Goal: Information Seeking & Learning: Learn about a topic

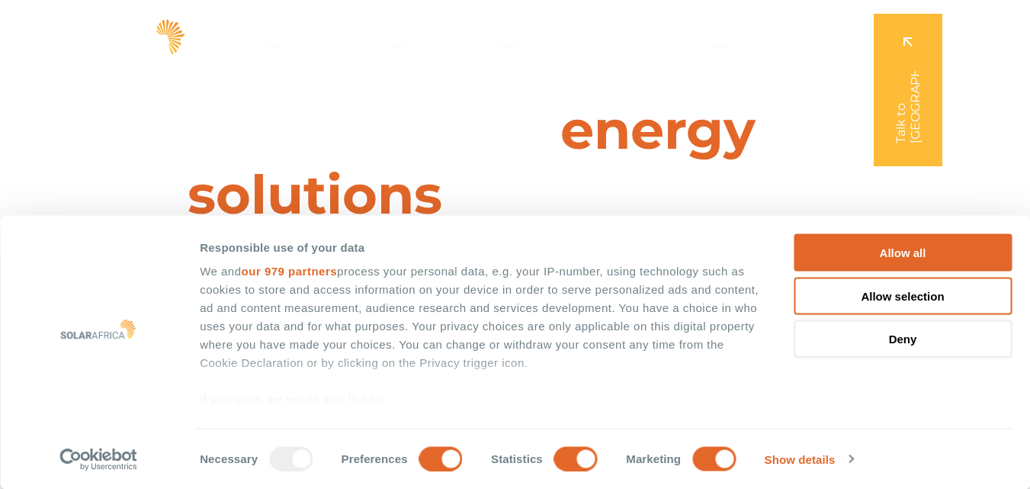
click at [698, 38] on span "Company" at bounding box center [680, 36] width 60 height 18
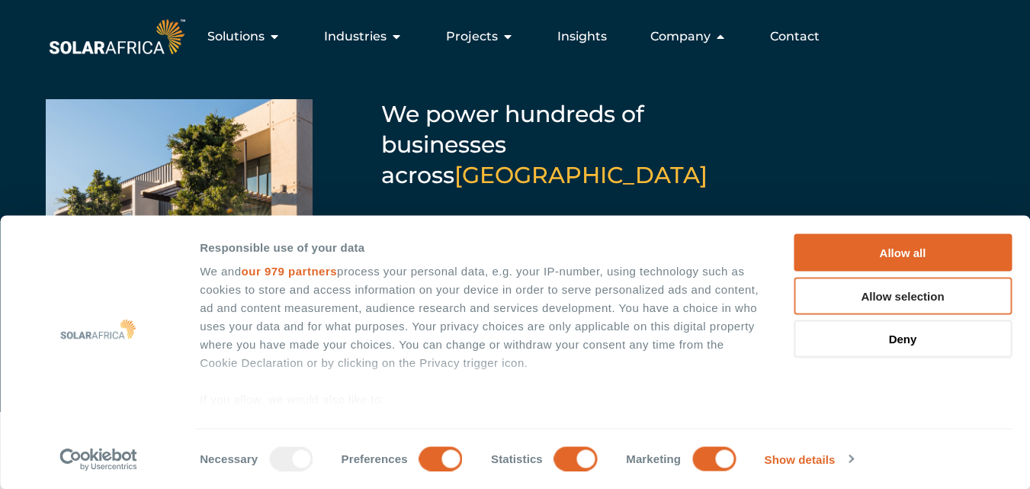
click at [910, 294] on button "Allow selection" at bounding box center [903, 295] width 218 height 37
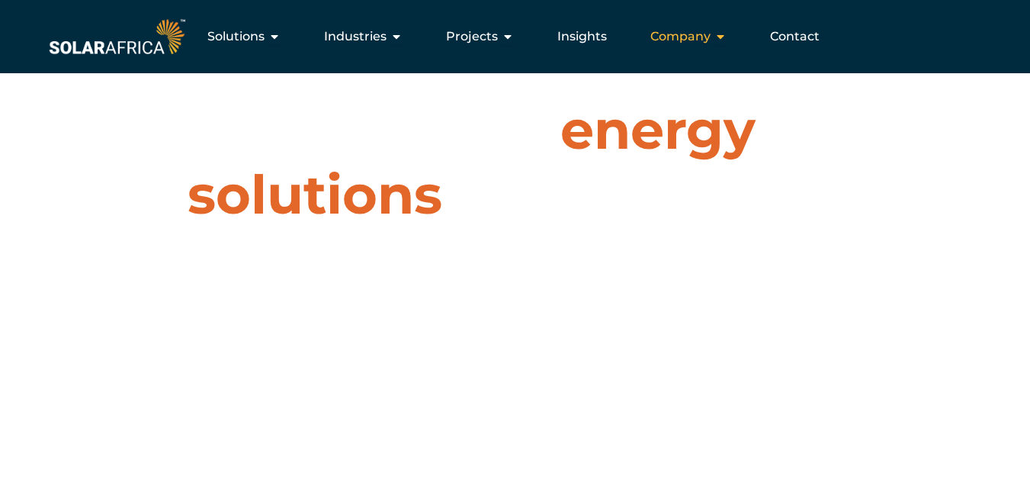
click at [686, 37] on span "Company" at bounding box center [680, 36] width 60 height 18
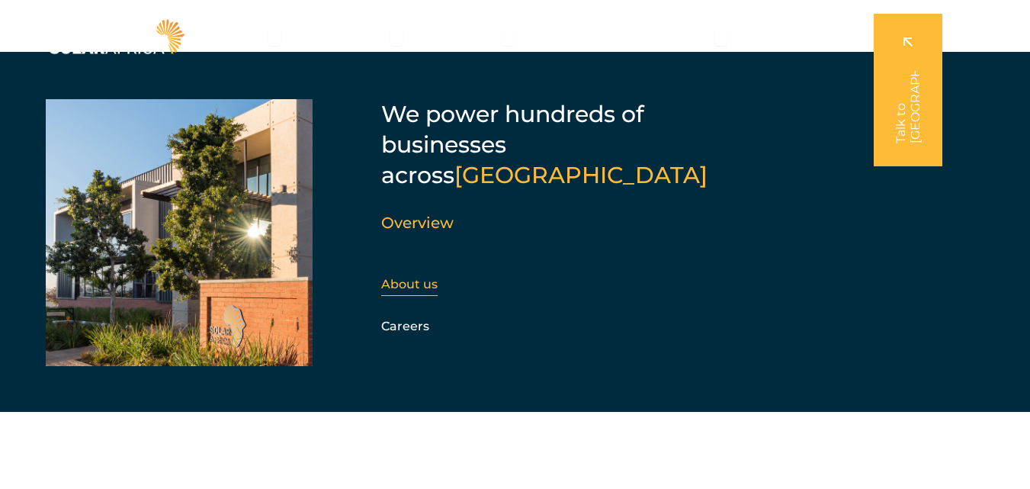
click at [402, 277] on link "About us" at bounding box center [409, 284] width 56 height 14
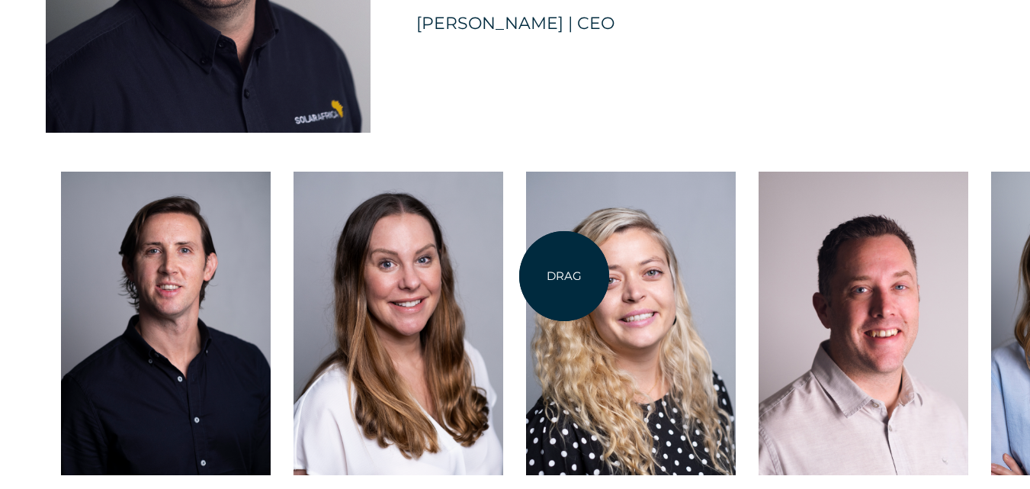
scroll to position [3889, 0]
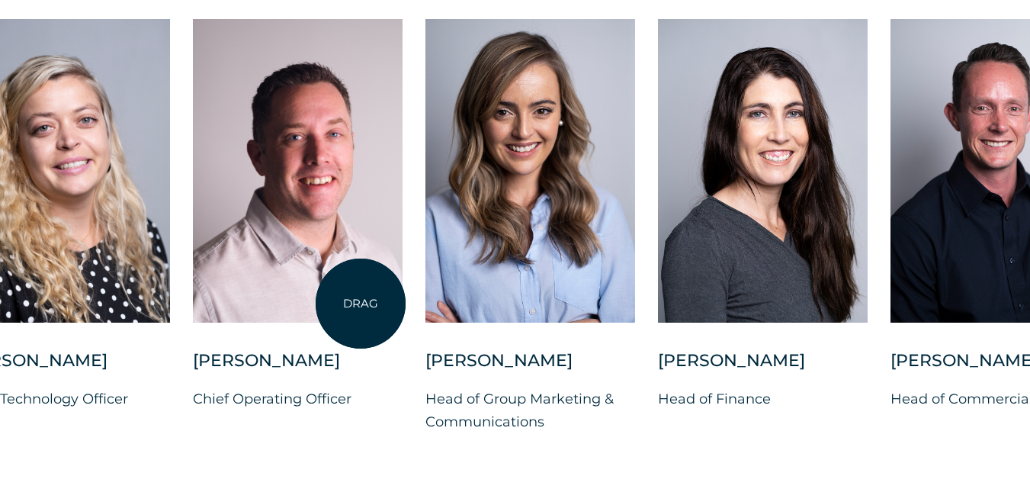
drag, startPoint x: 926, startPoint y: 307, endPoint x: 361, endPoint y: 303, distance: 565.8
click at [361, 303] on div at bounding box center [298, 170] width 210 height 303
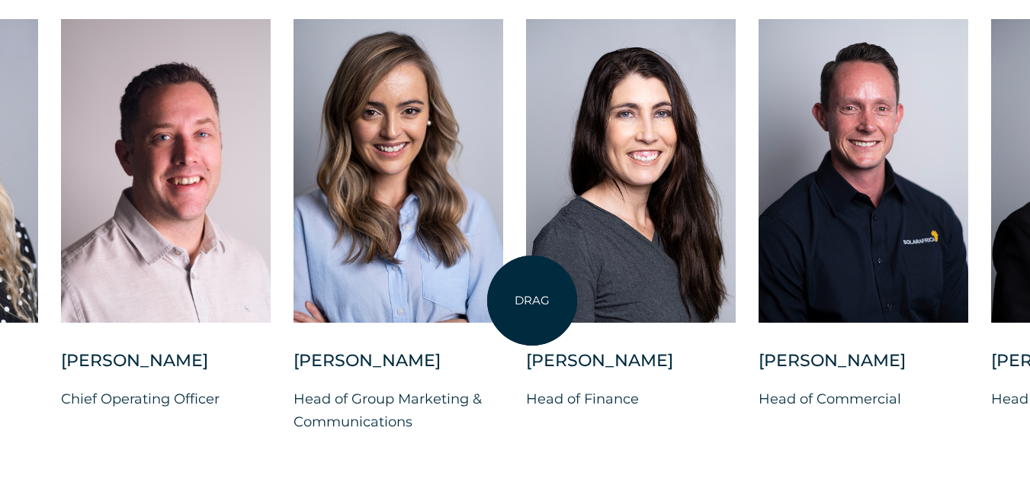
drag, startPoint x: 665, startPoint y: 298, endPoint x: 525, endPoint y: 300, distance: 140.3
click at [525, 300] on div "Charl Alheit Chief Investment Officer Candice Seggie Chief People Officer Suné …" at bounding box center [293, 238] width 1983 height 438
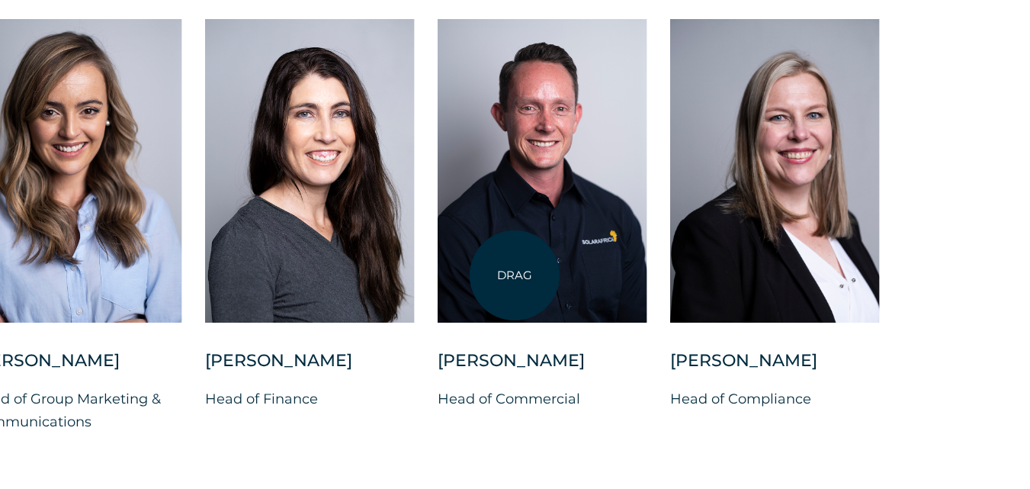
drag, startPoint x: 958, startPoint y: 279, endPoint x: 474, endPoint y: 274, distance: 484.2
click at [492, 275] on div at bounding box center [543, 170] width 210 height 303
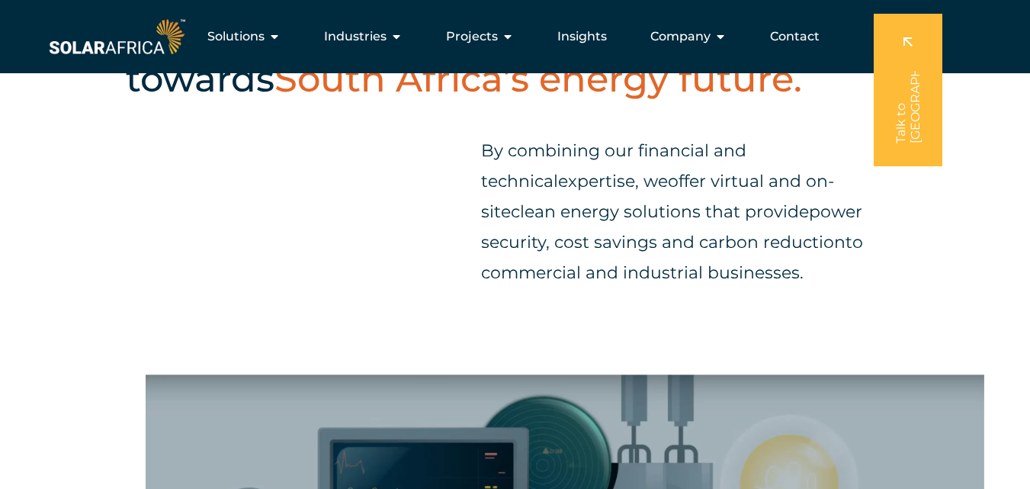
scroll to position [0, 0]
